Goal: Check status: Check status

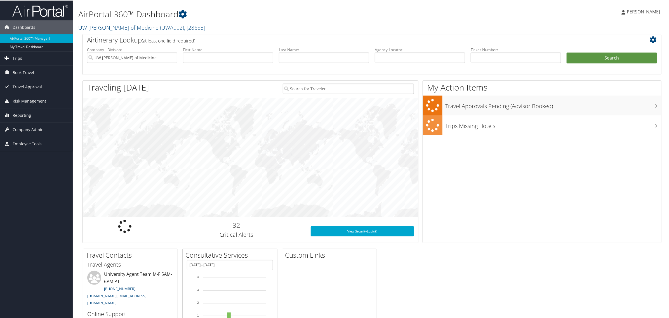
click at [19, 58] on span "Trips" at bounding box center [18, 58] width 10 height 14
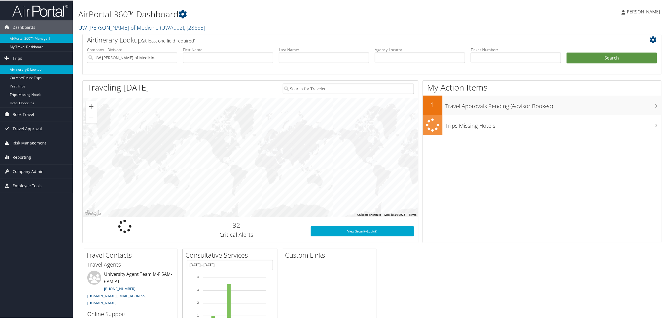
click at [22, 68] on link "Airtinerary® Lookup" at bounding box center [36, 69] width 73 height 8
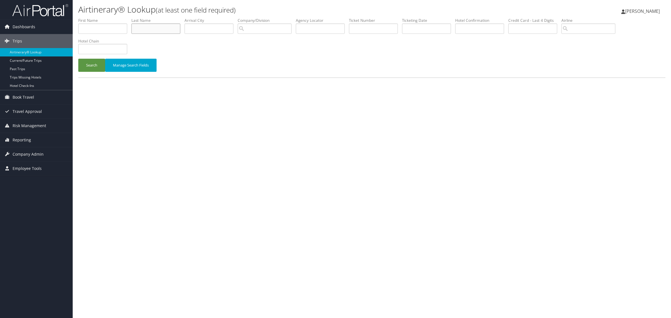
click at [155, 26] on input "text" at bounding box center [155, 28] width 49 height 10
type input "Gerrish"
click at [78, 59] on button "Search" at bounding box center [91, 65] width 27 height 13
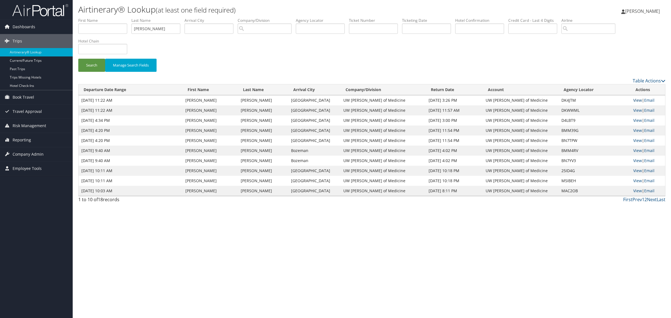
click at [635, 100] on link "View" at bounding box center [637, 100] width 9 height 5
click at [634, 110] on link "View" at bounding box center [637, 110] width 9 height 5
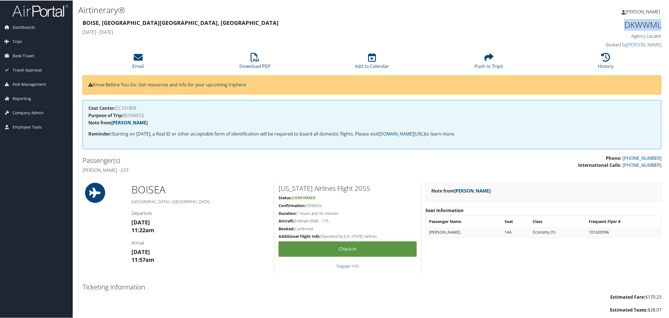
drag, startPoint x: 657, startPoint y: 24, endPoint x: 611, endPoint y: 27, distance: 46.0
click at [611, 27] on h1 "DKWWML" at bounding box center [592, 24] width 138 height 12
copy h1 "DKWWML"
